Goal: Information Seeking & Learning: Learn about a topic

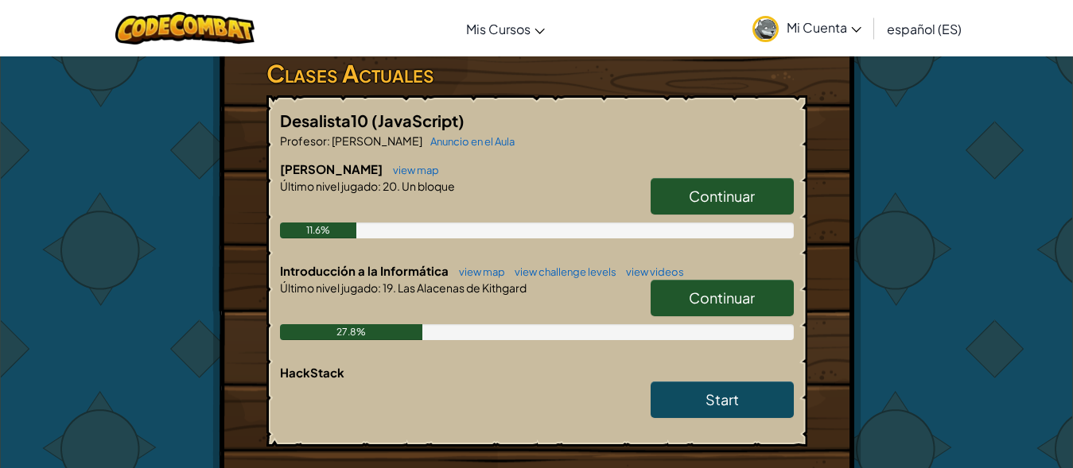
scroll to position [318, 0]
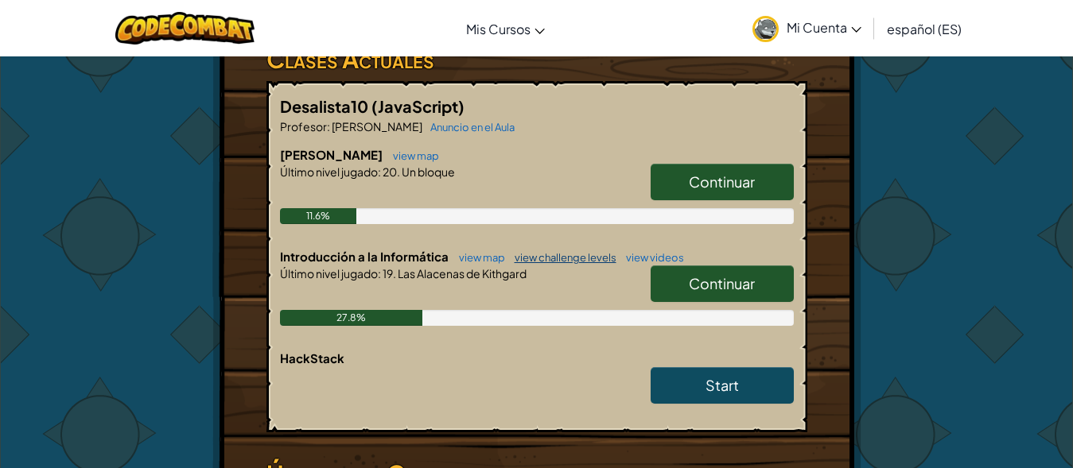
click at [540, 264] on link "view challenge levels" at bounding box center [562, 257] width 110 height 13
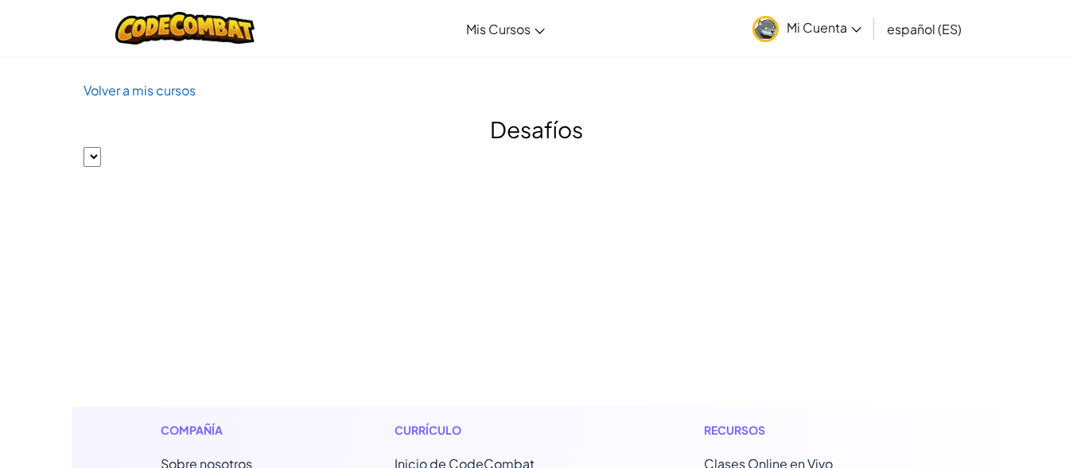
select select "560f1a9f22961295f9427742"
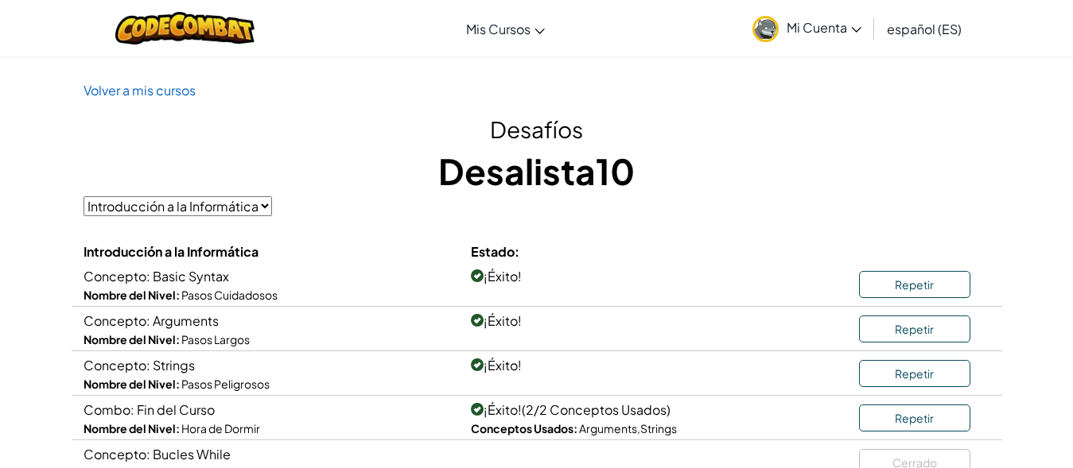
click at [261, 209] on select "Introducción a la Informática" at bounding box center [178, 206] width 188 height 20
click at [250, 213] on select "Introducción a la Informática" at bounding box center [178, 206] width 188 height 20
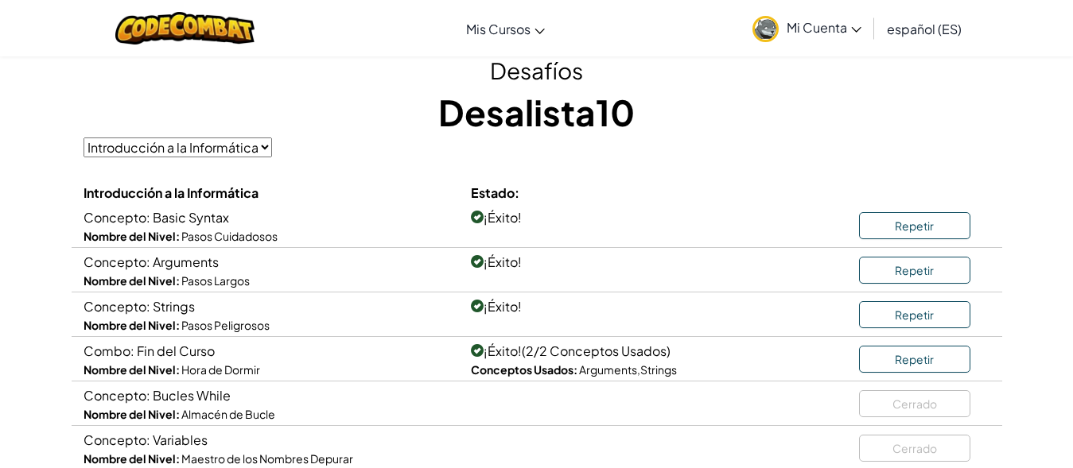
scroll to position [159, 0]
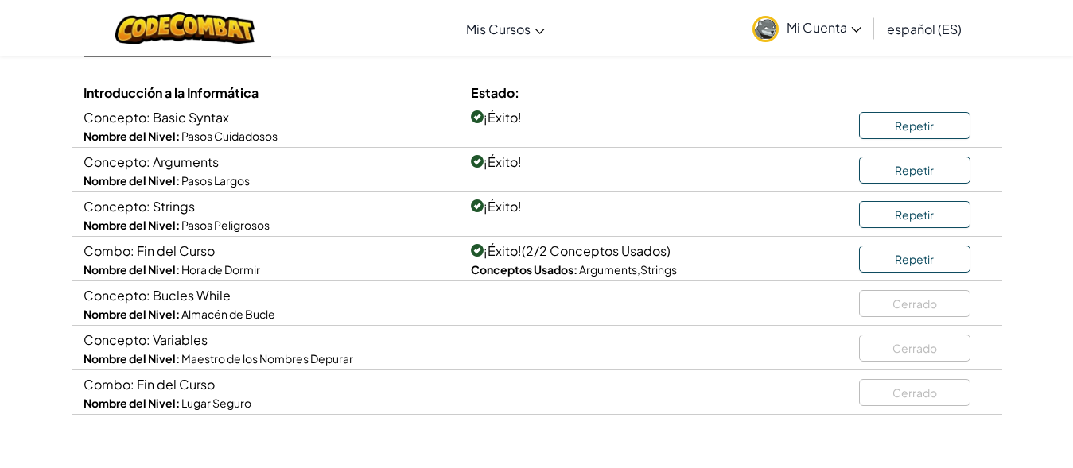
click at [190, 294] on span "Concepto: Bucles While" at bounding box center [157, 295] width 147 height 17
click at [197, 302] on span "Concepto: Bucles While" at bounding box center [157, 295] width 147 height 17
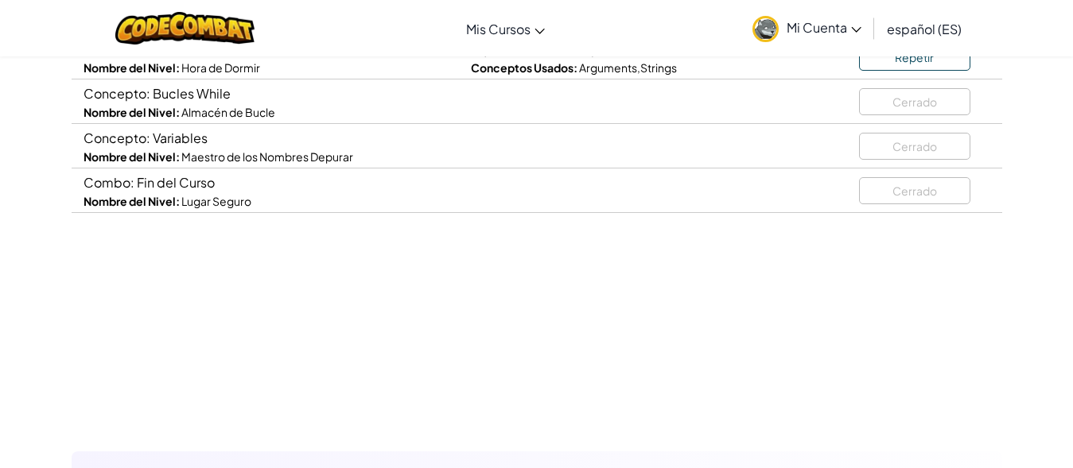
scroll to position [318, 0]
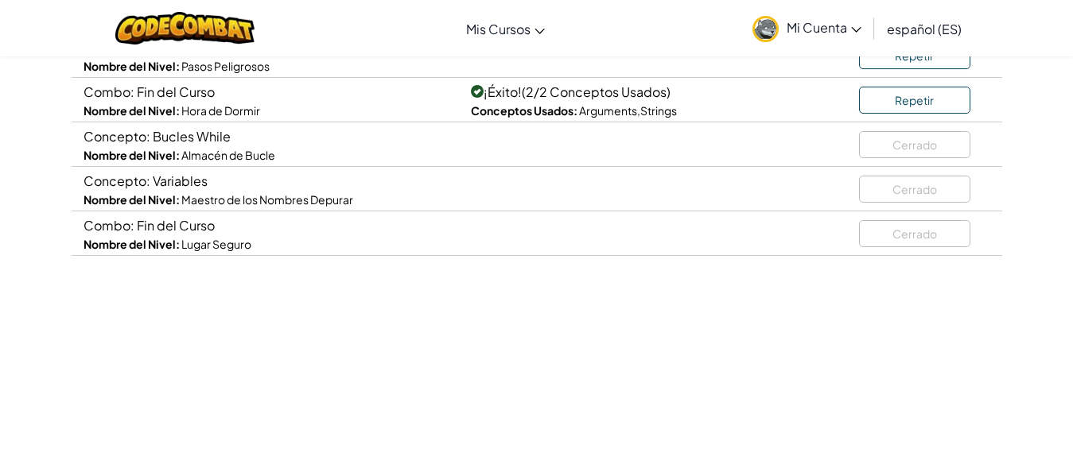
click at [201, 235] on div "Combo: Fin del Curso" at bounding box center [266, 225] width 364 height 21
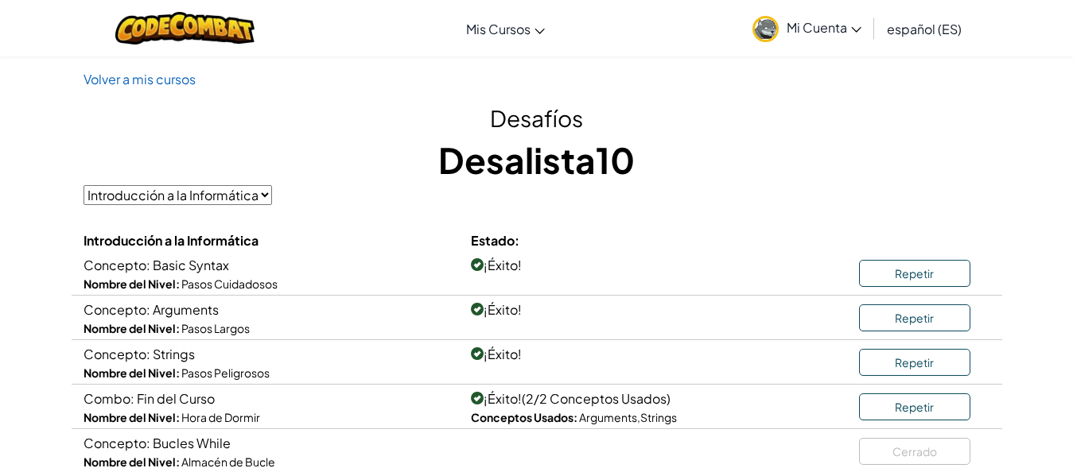
scroll to position [0, 0]
